Goal: Task Accomplishment & Management: Complete application form

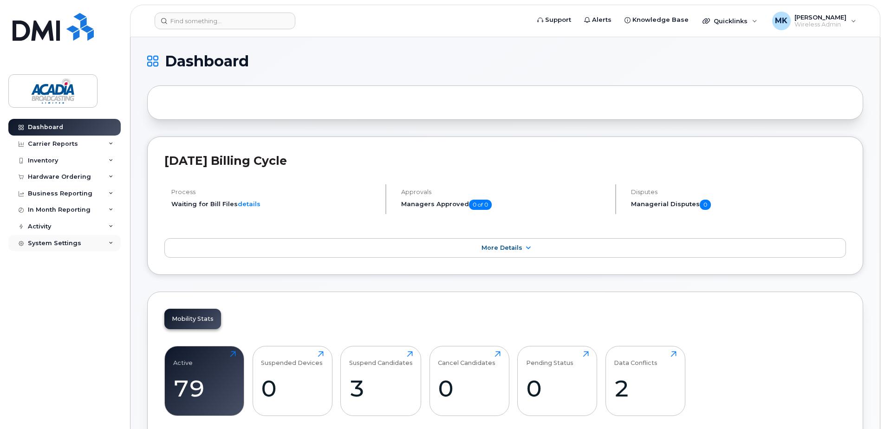
click at [67, 246] on div "System Settings" at bounding box center [54, 243] width 53 height 7
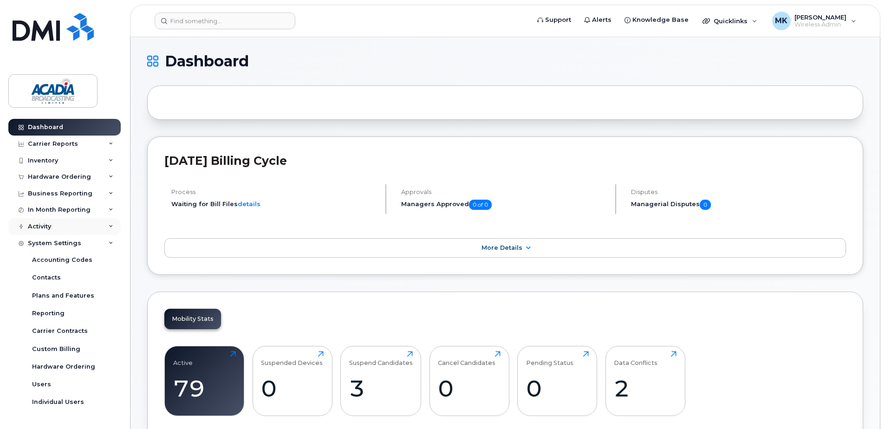
click at [70, 229] on div "Activity" at bounding box center [64, 226] width 112 height 17
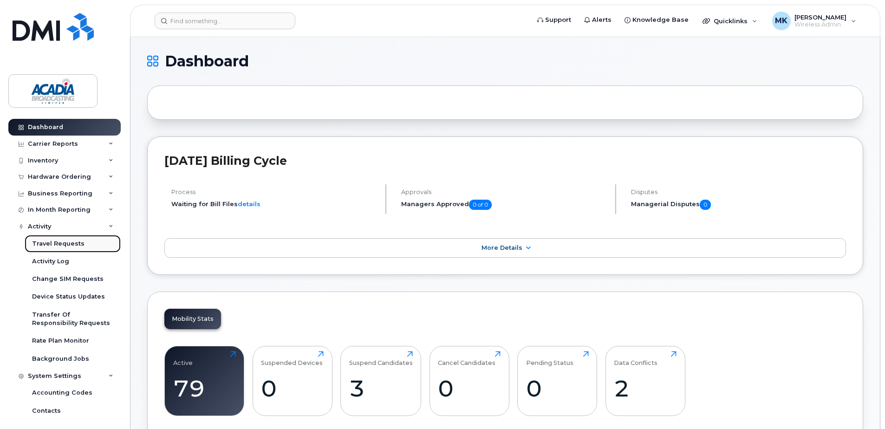
click at [69, 236] on link "Travel Requests" at bounding box center [73, 244] width 96 height 18
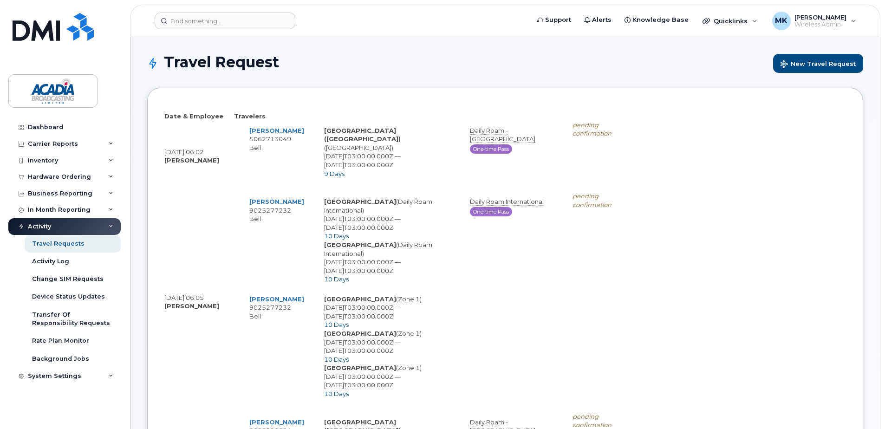
select select
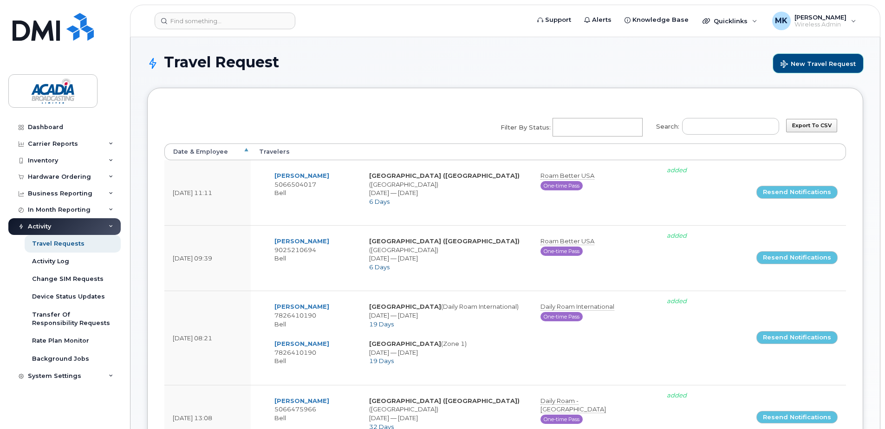
click at [826, 64] on span "New Travel Request" at bounding box center [818, 64] width 75 height 9
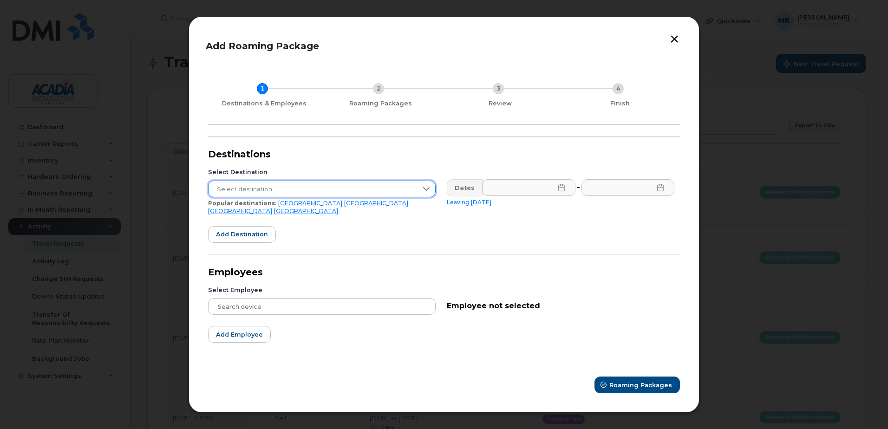
click at [286, 186] on span "Select destination" at bounding box center [312, 189] width 209 height 17
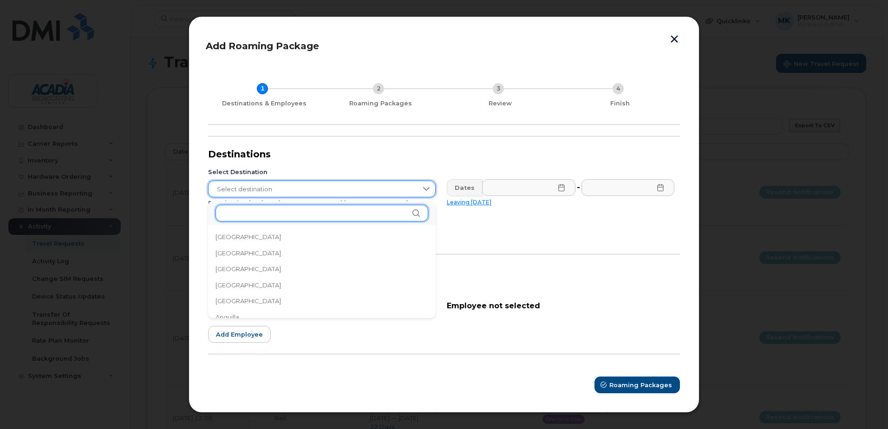
click at [282, 217] on input "text" at bounding box center [321, 213] width 213 height 17
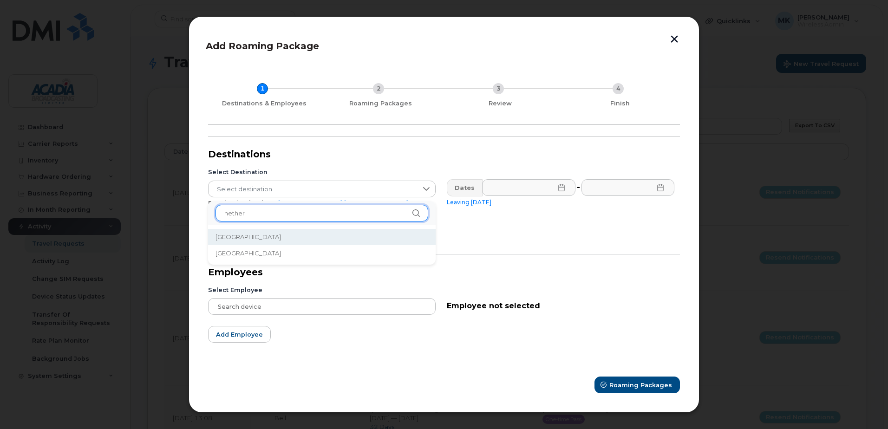
type input "nether"
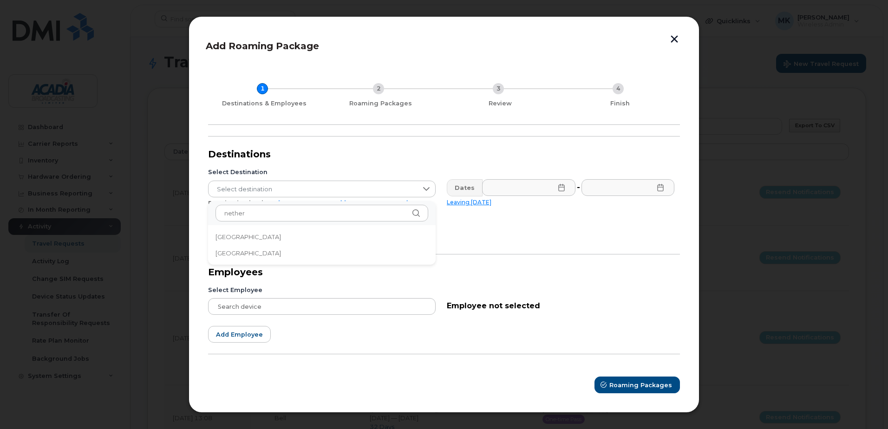
click at [276, 230] on li "Netherlands" at bounding box center [322, 237] width 228 height 16
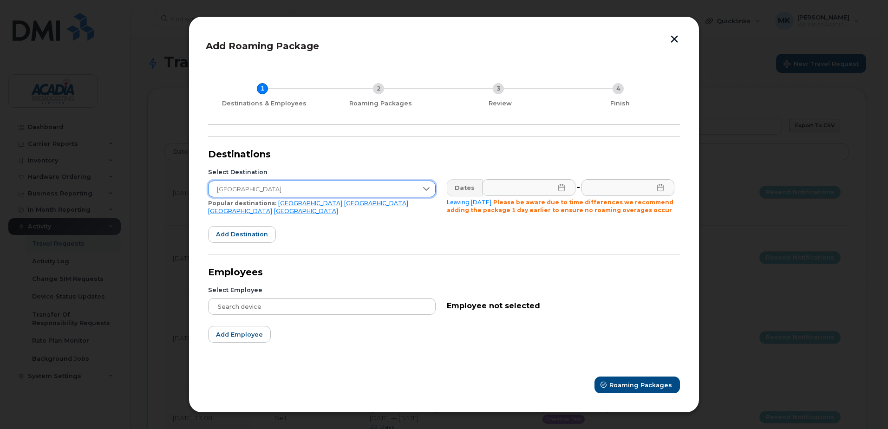
click at [560, 185] on icon at bounding box center [561, 187] width 7 height 7
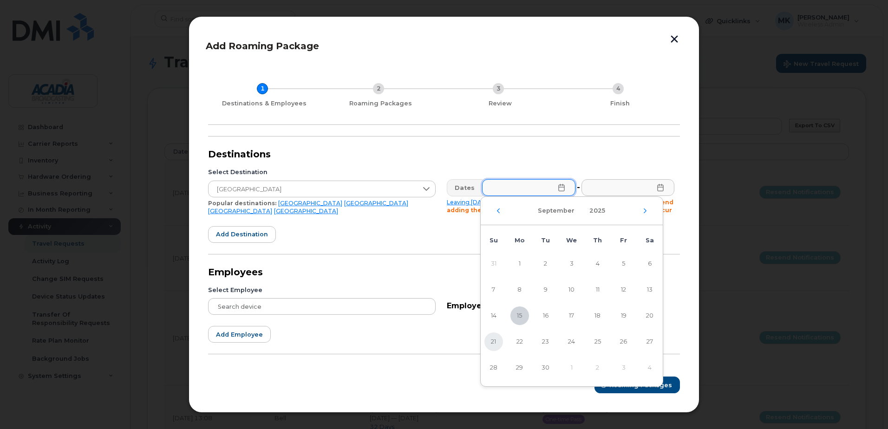
click at [496, 344] on span "21" at bounding box center [493, 341] width 19 height 19
type input "09/21/2025"
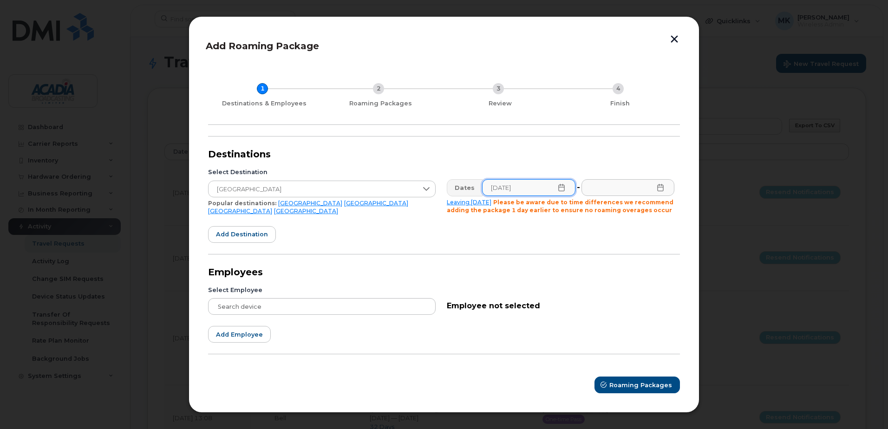
click at [661, 191] on icon at bounding box center [660, 187] width 7 height 7
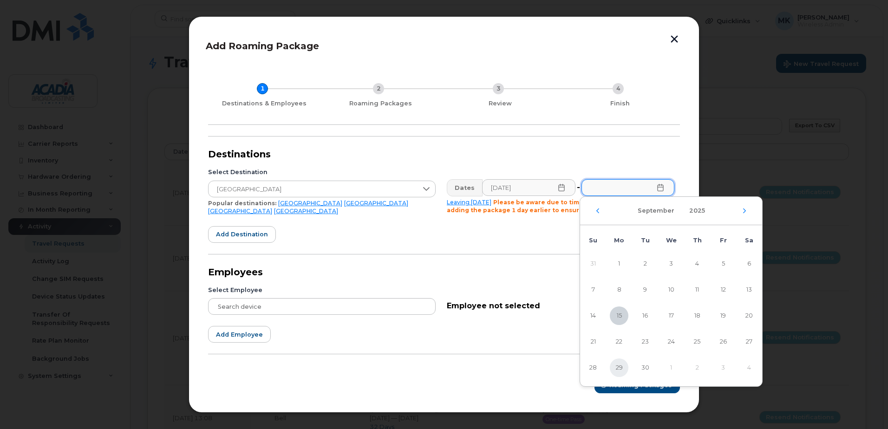
click at [615, 368] on span "29" at bounding box center [619, 367] width 19 height 19
type input "09/29/2025"
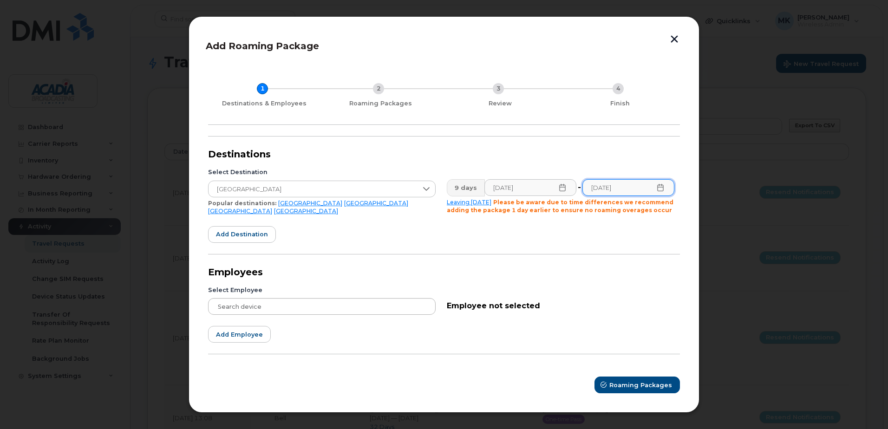
click at [303, 305] on div at bounding box center [322, 306] width 228 height 17
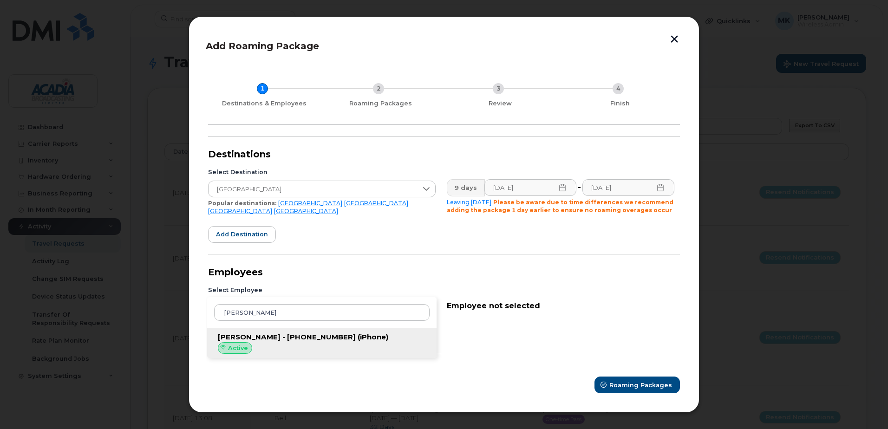
type input "ryan"
click at [319, 339] on span "Ryan Everest - 902-521-0694" at bounding box center [287, 336] width 138 height 9
type input "Ryan Everest - 902-521-0694"
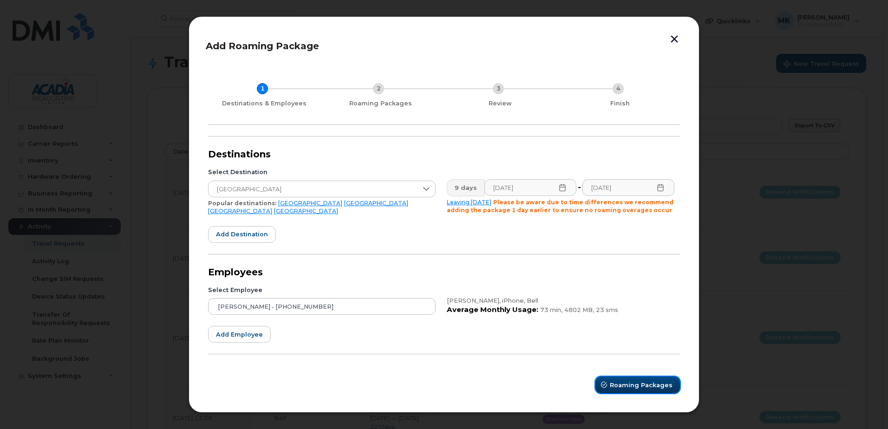
click at [639, 384] on span "Roaming Packages" at bounding box center [641, 385] width 63 height 9
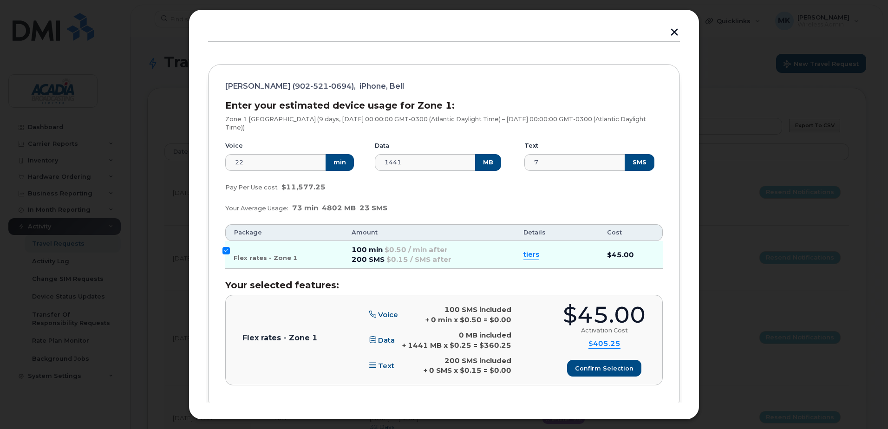
scroll to position [126, 0]
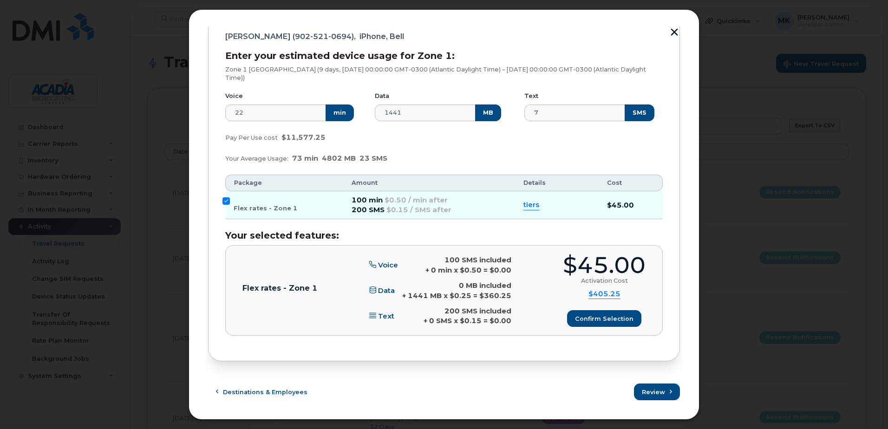
click at [599, 293] on span "$405.25" at bounding box center [604, 294] width 32 height 10
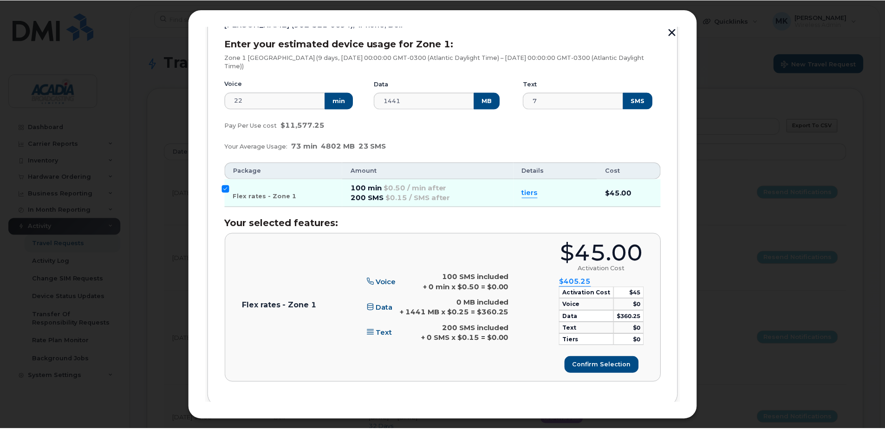
scroll to position [0, 0]
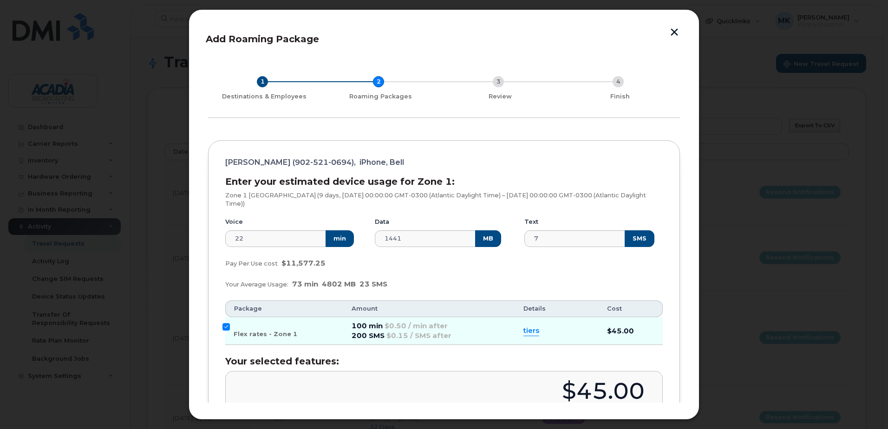
click at [671, 28] on button "button" at bounding box center [674, 32] width 14 height 13
